Goal: Information Seeking & Learning: Learn about a topic

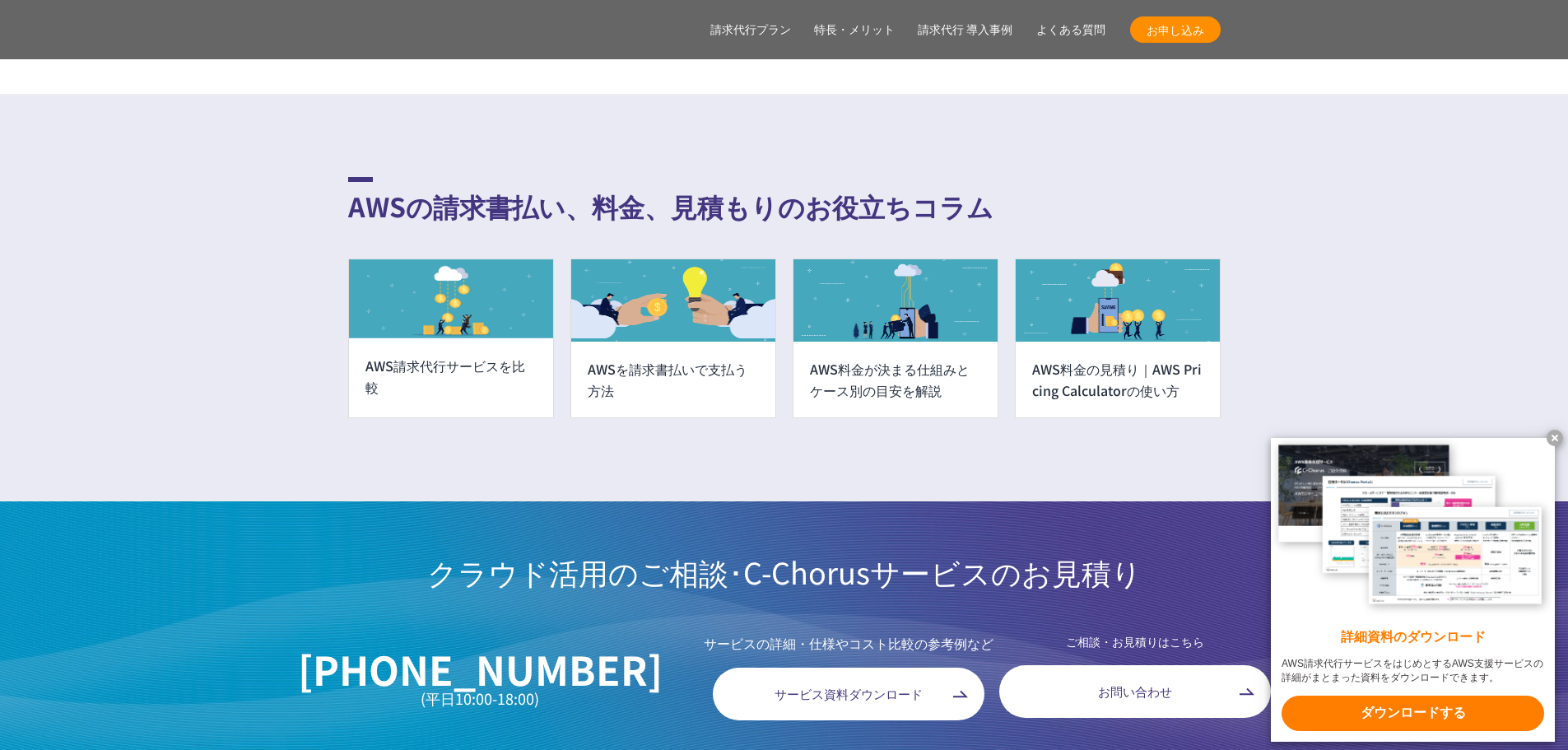
scroll to position [12926, 0]
click at [925, 341] on div "AWS料金が決まる仕組みとケース別の目安を解説" at bounding box center [896, 379] width 204 height 76
click at [150, 156] on section "AWSの請求書払い、料金、見積もりのお役立ちコラム AWS請求代行サービスを比較 AWSを請求書払いで支払う方法 AWS料金が決まる仕組みとケース別の目安を解…" at bounding box center [784, 297] width 1568 height 407
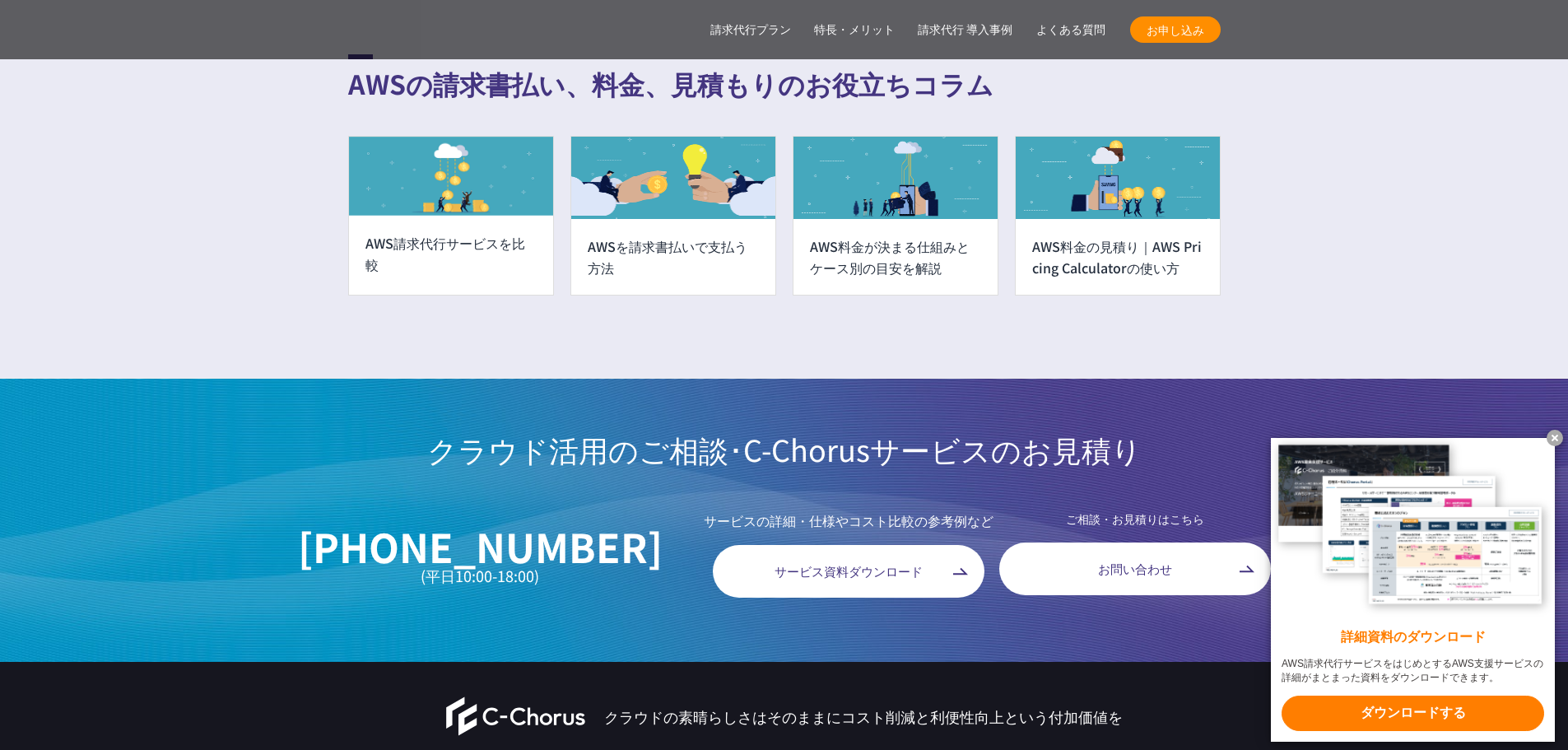
scroll to position [13173, 0]
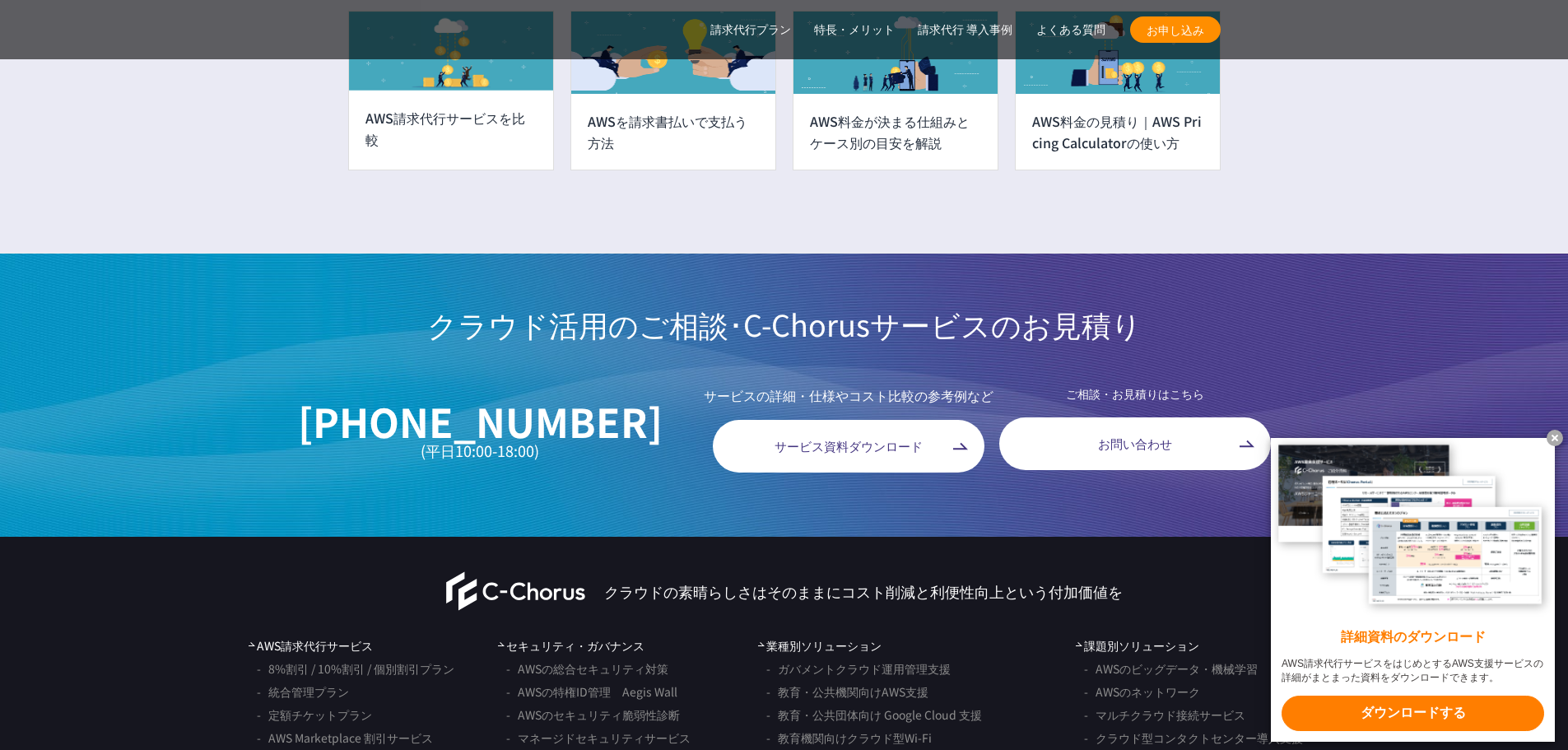
click at [484, 572] on link "C-Chorus" at bounding box center [516, 592] width 140 height 40
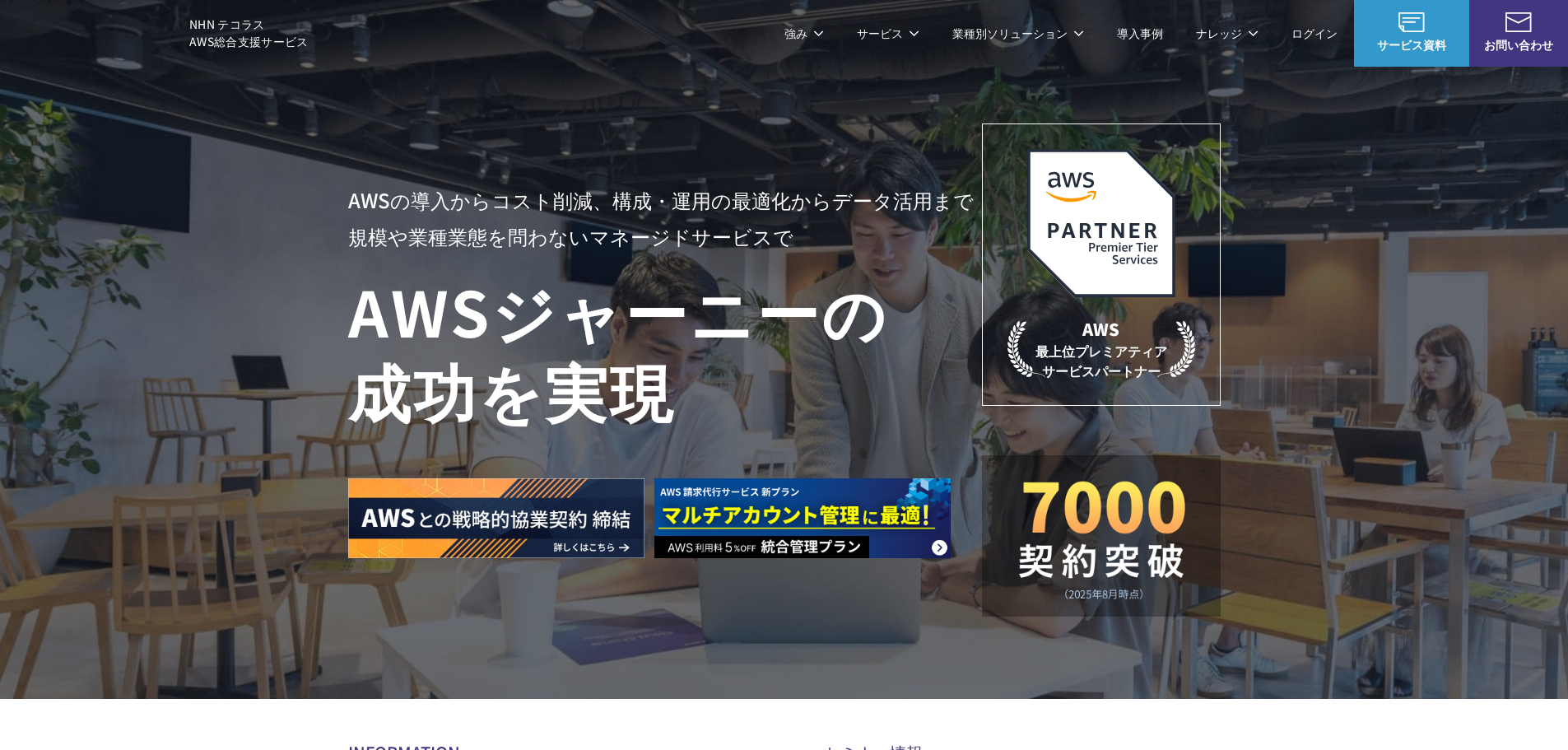
click at [1474, 529] on div "AWSの導入からコスト削減、 構成・運用の最適化からデータ活用まで 規模や業種業態を問わない マネージドサービスで AWS ジャーニーの 成功を実現 AWS …" at bounding box center [784, 349] width 1568 height 699
